Goal: Task Accomplishment & Management: Use online tool/utility

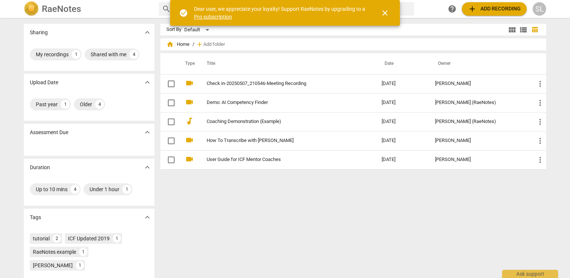
click at [496, 8] on span "add Add recording" at bounding box center [494, 8] width 53 height 9
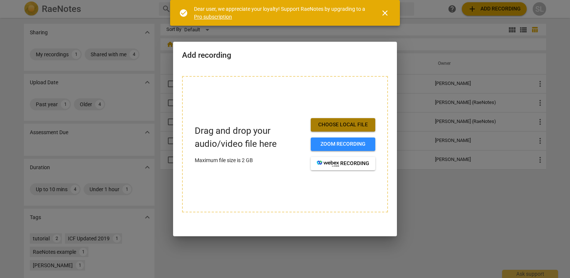
click at [356, 127] on span "Choose local file" at bounding box center [343, 124] width 53 height 7
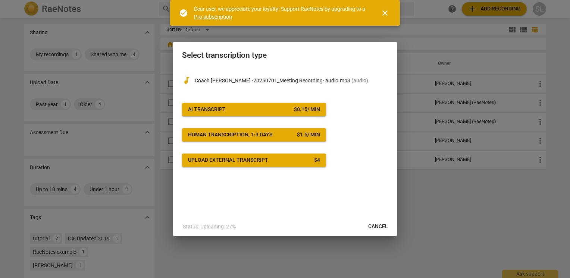
click at [255, 113] on span "AI Transcript $ 0.15 / min" at bounding box center [254, 109] width 132 height 7
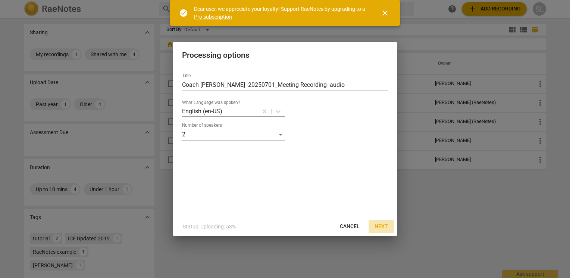
click at [379, 226] on span "Next" at bounding box center [380, 226] width 13 height 7
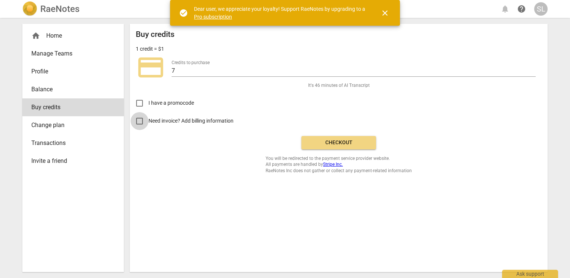
click at [138, 122] on input "Need invoice? Add billing information" at bounding box center [140, 121] width 18 height 18
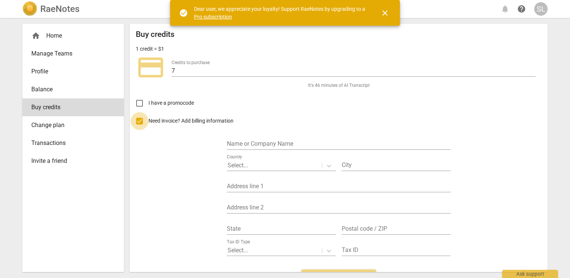
click at [139, 118] on input "Need invoice? Add billing information" at bounding box center [140, 121] width 18 height 18
checkbox input "false"
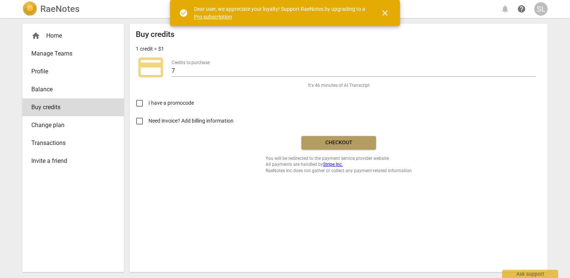
click at [350, 139] on span "Checkout" at bounding box center [338, 142] width 63 height 7
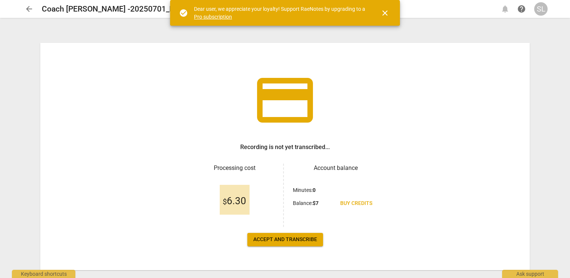
click at [289, 241] on span "Accept and transcribe" at bounding box center [285, 239] width 64 height 7
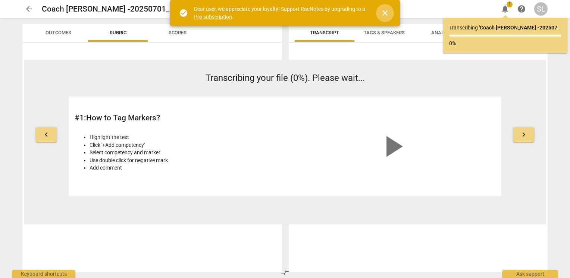
click at [387, 11] on span "close" at bounding box center [384, 13] width 9 height 9
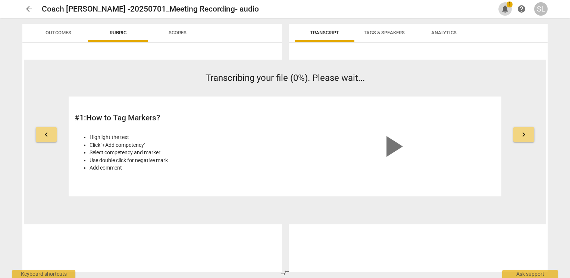
click at [506, 10] on span "notifications" at bounding box center [504, 8] width 9 height 9
